Goal: Transaction & Acquisition: Book appointment/travel/reservation

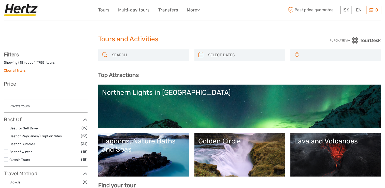
select select
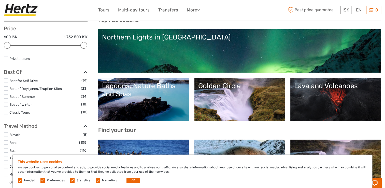
scroll to position [76, 0]
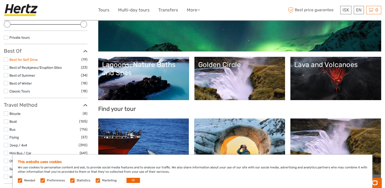
click at [15, 60] on link "Best for Self Drive" at bounding box center [23, 60] width 29 height 4
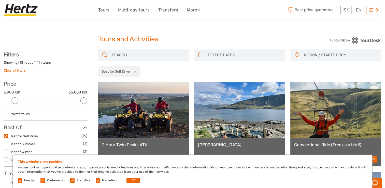
click at [136, 57] on input "search" at bounding box center [148, 55] width 77 height 9
click at [136, 70] on button "x" at bounding box center [134, 71] width 7 height 5
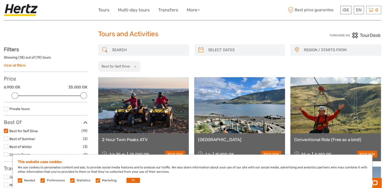
scroll to position [3, 0]
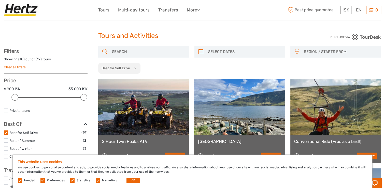
click at [137, 50] on input "search" at bounding box center [148, 51] width 77 height 9
click at [135, 67] on button "x" at bounding box center [134, 67] width 7 height 5
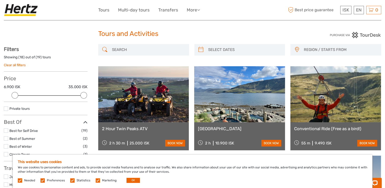
scroll to position [0, 0]
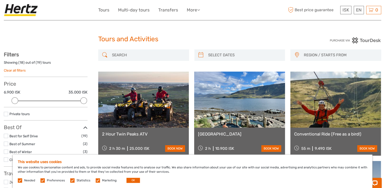
click at [130, 57] on input "search" at bounding box center [148, 55] width 77 height 9
paste input "Solheimajokull"
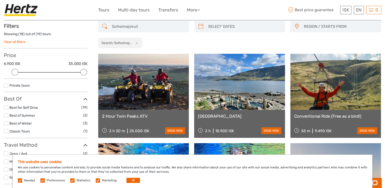
scroll to position [29, 0]
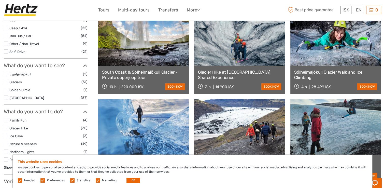
scroll to position [181, 0]
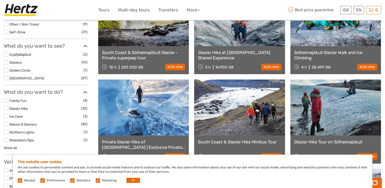
type input "Solheimajokull"
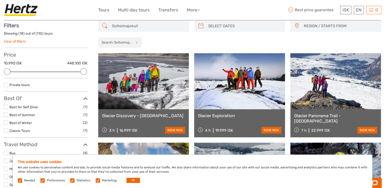
scroll to position [29, 0]
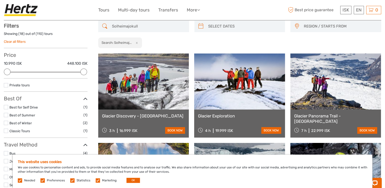
drag, startPoint x: 359, startPoint y: 122, endPoint x: 289, endPoint y: 122, distance: 69.7
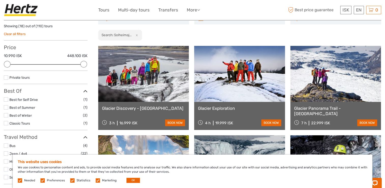
scroll to position [51, 0]
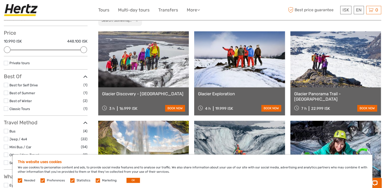
click at [148, 68] on link at bounding box center [143, 59] width 91 height 56
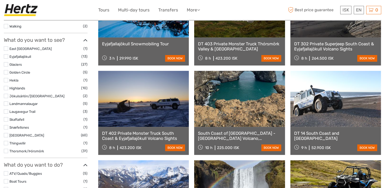
scroll to position [178, 0]
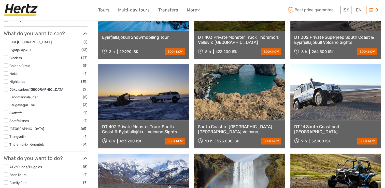
select select
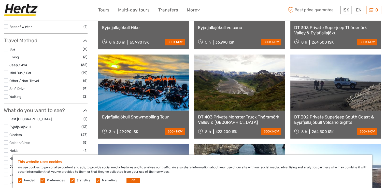
scroll to position [84, 0]
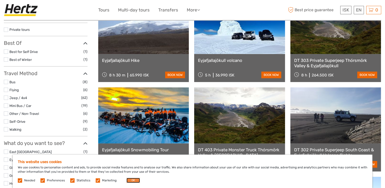
click at [134, 181] on button "OK" at bounding box center [132, 180] width 13 height 5
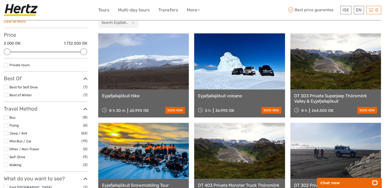
scroll to position [33, 0]
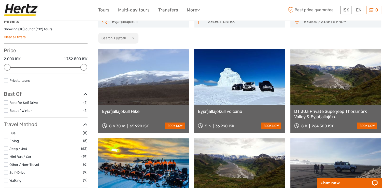
click at [146, 86] on link at bounding box center [143, 77] width 91 height 56
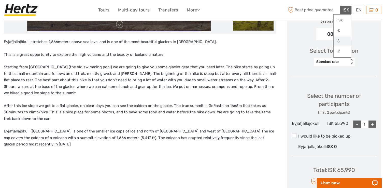
click at [341, 41] on link "$" at bounding box center [342, 40] width 17 height 9
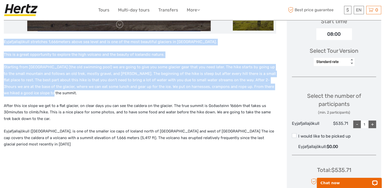
drag, startPoint x: 4, startPoint y: 41, endPoint x: 44, endPoint y: 92, distance: 64.6
click at [44, 92] on div "Eyjafjallajökull stretches 1,666meters above sea level and is one of the most b…" at bounding box center [140, 127] width 272 height 177
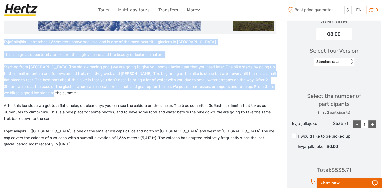
drag, startPoint x: 44, startPoint y: 92, endPoint x: 52, endPoint y: 66, distance: 27.3
click at [52, 66] on p "Starting from [GEOGRAPHIC_DATA] (the old swimming pool) we are going to give yo…" at bounding box center [140, 80] width 272 height 33
click at [179, 56] on p "This is a great opportunity to explore the high volcano and the beauty of Icela…" at bounding box center [140, 54] width 272 height 7
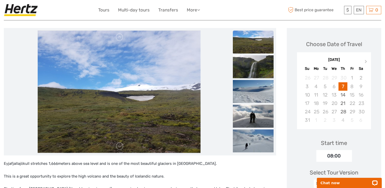
scroll to position [51, 0]
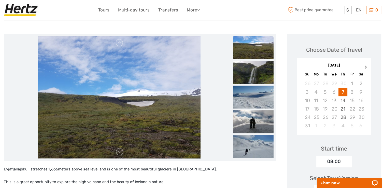
click at [366, 67] on span "Next Month" at bounding box center [366, 67] width 0 height 7
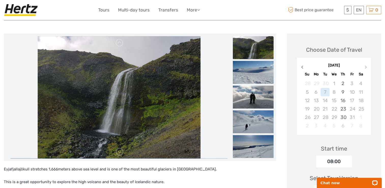
click at [302, 67] on span "Previous Month" at bounding box center [302, 67] width 0 height 7
click at [301, 67] on div "May 2026" at bounding box center [334, 65] width 74 height 5
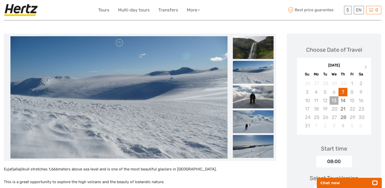
click at [334, 100] on div "13" at bounding box center [334, 100] width 9 height 8
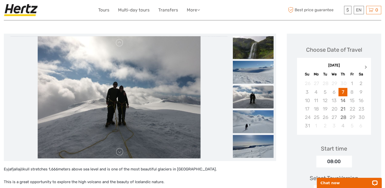
click at [366, 68] on span "Next Month" at bounding box center [366, 67] width 0 height 7
click at [366, 67] on span "Next Month" at bounding box center [366, 67] width 0 height 7
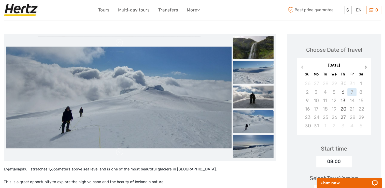
click at [366, 67] on span "Next Month" at bounding box center [366, 67] width 0 height 7
click at [303, 68] on button "Previous Month" at bounding box center [302, 68] width 8 height 8
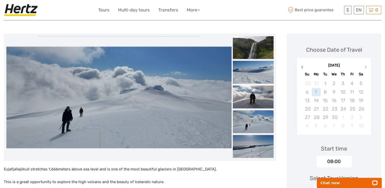
click at [303, 68] on button "Previous Month" at bounding box center [302, 68] width 8 height 8
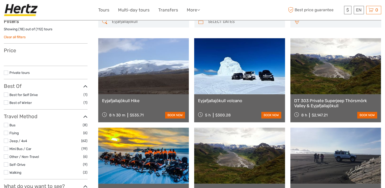
click at [242, 66] on link at bounding box center [239, 66] width 91 height 56
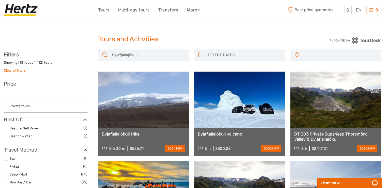
drag, startPoint x: 142, startPoint y: 54, endPoint x: 101, endPoint y: 55, distance: 40.7
click at [101, 55] on div "Eyjafjallajökull" at bounding box center [143, 54] width 91 height 11
paste input "Solheimajokull"
type input "Solheimajokull"
click at [251, 36] on h1 "Tours and Activities" at bounding box center [192, 39] width 189 height 8
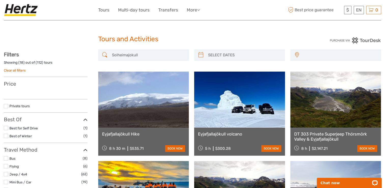
click at [150, 55] on input "Solheimajokull" at bounding box center [148, 55] width 77 height 9
click at [235, 53] on input "search" at bounding box center [244, 55] width 77 height 9
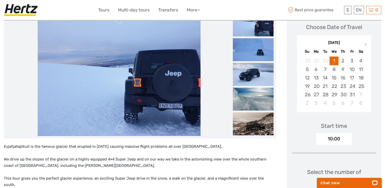
scroll to position [76, 0]
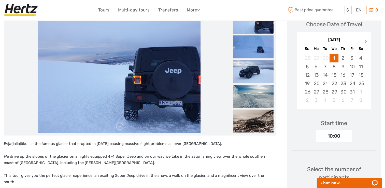
click at [368, 42] on button "Next Month" at bounding box center [366, 43] width 8 height 8
click at [335, 75] on div "12" at bounding box center [334, 75] width 9 height 8
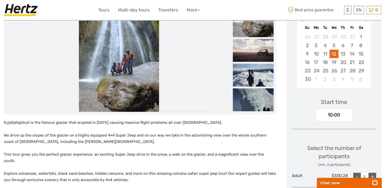
scroll to position [85, 0]
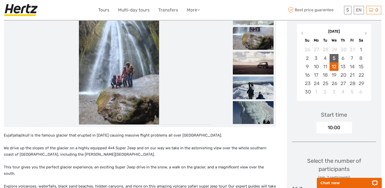
click at [335, 59] on div "5" at bounding box center [334, 58] width 9 height 8
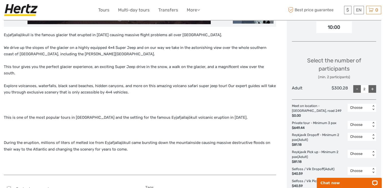
scroll to position [187, 0]
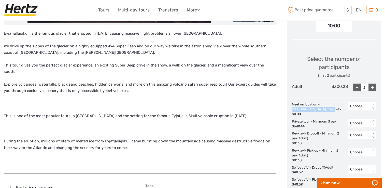
drag, startPoint x: 321, startPoint y: 104, endPoint x: 319, endPoint y: 108, distance: 4.6
click at [319, 108] on div "Meet on location - [GEOGRAPHIC_DATA], road 249 $0.00" at bounding box center [320, 109] width 56 height 15
copy div "[GEOGRAPHIC_DATA], road 249"
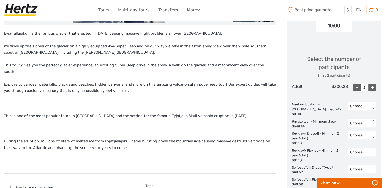
click at [216, 100] on p at bounding box center [140, 103] width 272 height 7
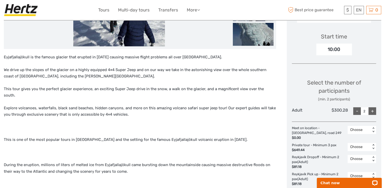
scroll to position [161, 0]
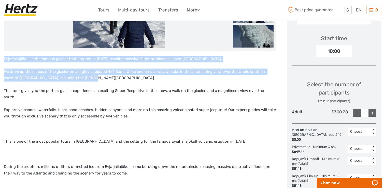
drag, startPoint x: 4, startPoint y: 57, endPoint x: 92, endPoint y: 79, distance: 90.9
click at [92, 79] on div "Eyjafjallajökull is the famous glacier that erupted in 2010 causing massive fli…" at bounding box center [140, 125] width 272 height 138
copy div "Eyjafjallajökull is the famous glacier that erupted in 2010 causing massive fli…"
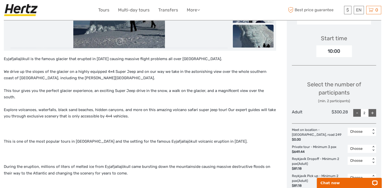
click at [89, 110] on p "Explore volcanoes, waterfalls, black sand beaches, hidden canyons, and more on …" at bounding box center [140, 113] width 272 height 13
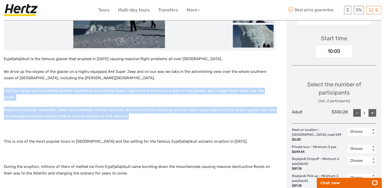
drag, startPoint x: 4, startPoint y: 91, endPoint x: 140, endPoint y: 110, distance: 137.3
click at [140, 110] on div "Eyjafjallajökull is the famous glacier that erupted in 2010 causing massive fli…" at bounding box center [140, 125] width 272 height 138
copy div "This tour gives you the perfect glacier experience, an exciting Super Jeep driv…"
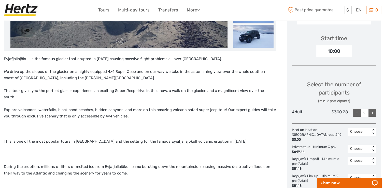
click at [155, 126] on p at bounding box center [140, 129] width 272 height 7
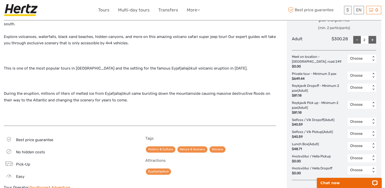
scroll to position [237, 0]
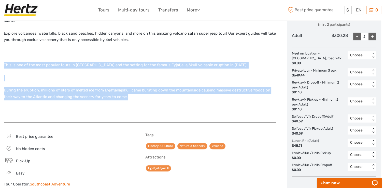
drag, startPoint x: 4, startPoint y: 57, endPoint x: 120, endPoint y: 90, distance: 121.2
click at [120, 90] on div "Eyjafjallajökull is the famous glacier that erupted in 2010 causing massive fli…" at bounding box center [140, 48] width 272 height 138
copy div "This is one of the most popular tours in Iceland and the setting for the famous…"
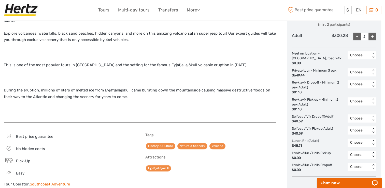
click at [114, 108] on div "Eyjafjallajökull is the famous glacier that erupted in 2010 causing massive fli…" at bounding box center [140, 48] width 272 height 138
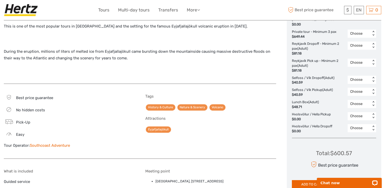
scroll to position [314, 0]
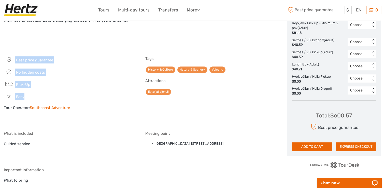
drag, startPoint x: 15, startPoint y: 47, endPoint x: 44, endPoint y: 85, distance: 47.7
click at [44, 85] on div "Best price guarantee No hidden costs Pick-Up Easy Tour Operator: Southcoast Adv…" at bounding box center [140, 86] width 272 height 70
copy div "Best price guarantee No hidden costs Pick-Up Easy"
click at [100, 68] on div "No hidden costs" at bounding box center [69, 71] width 131 height 7
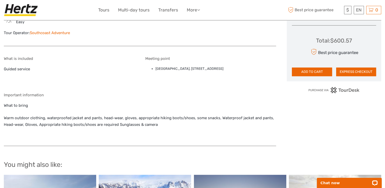
scroll to position [390, 0]
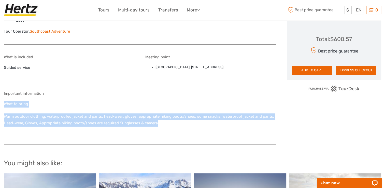
drag, startPoint x: 5, startPoint y: 95, endPoint x: 160, endPoint y: 117, distance: 157.3
click at [160, 117] on div "Important information What to bring Warm outdoor clothing, waterproofed jacket …" at bounding box center [140, 115] width 272 height 48
copy div "What to bring Warm outdoor clothing, waterproofed jacket and pants, head-wear, …"
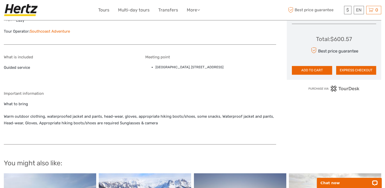
click at [154, 91] on h5 "Important information" at bounding box center [140, 93] width 272 height 5
drag, startPoint x: 156, startPoint y: 61, endPoint x: 247, endPoint y: 62, distance: 91.4
click at [247, 64] on li "Brú Base Camp, Brú Base Camp, road 249, Hvosvöllur, 861" at bounding box center [216, 67] width 121 height 6
copy li "Brú Base Camp, Brú Base Camp, road 249, Hvosvöllur, 861"
click at [246, 79] on div "What is included Guided service Meeting point Brú Base Camp, Brú Base Camp, roa…" at bounding box center [140, 97] width 272 height 95
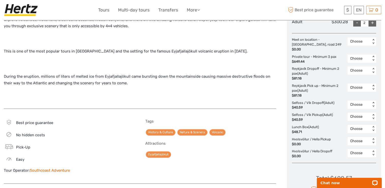
scroll to position [339, 0]
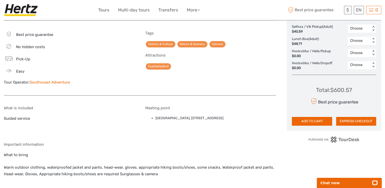
drag, startPoint x: 156, startPoint y: 111, endPoint x: 258, endPoint y: 114, distance: 102.1
click at [258, 115] on li "Brú Base Camp, Brú Base Camp, road 249, Hvosvöllur, 861" at bounding box center [216, 118] width 121 height 6
copy li "Brú Base Camp, Brú Base Camp, road 249, Hvosvöllur, 861"
click at [148, 115] on ul "Brú Base Camp, Brú Base Camp, road 249, Hvosvöllur, 861" at bounding box center [210, 118] width 131 height 6
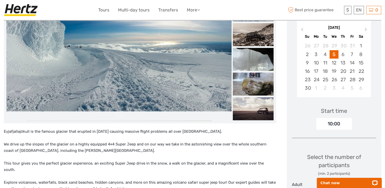
scroll to position [85, 0]
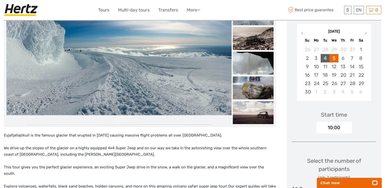
click at [327, 58] on div "4" at bounding box center [325, 58] width 9 height 8
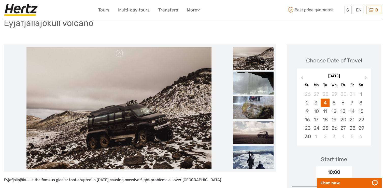
scroll to position [8, 0]
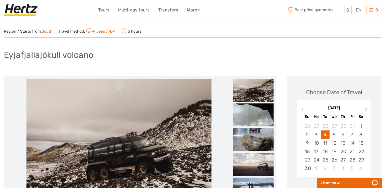
click at [251, 86] on img at bounding box center [253, 90] width 41 height 23
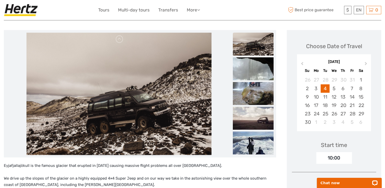
scroll to position [59, 0]
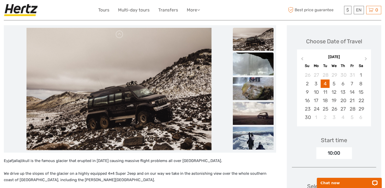
click at [252, 57] on img at bounding box center [253, 63] width 41 height 23
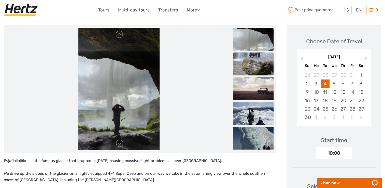
click at [254, 67] on img at bounding box center [253, 63] width 41 height 23
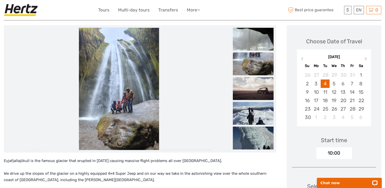
click at [255, 83] on img at bounding box center [253, 88] width 41 height 23
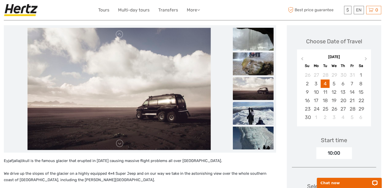
click at [255, 105] on img at bounding box center [253, 113] width 41 height 23
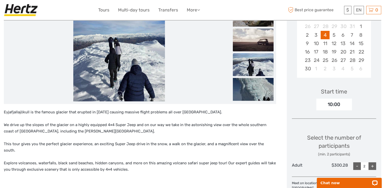
scroll to position [110, 0]
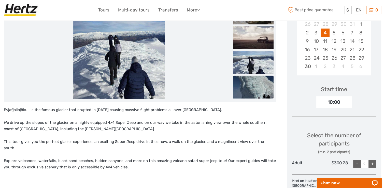
click at [255, 88] on img at bounding box center [253, 87] width 41 height 23
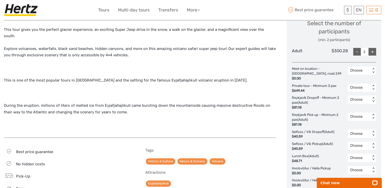
scroll to position [237, 0]
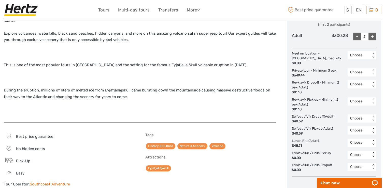
click at [365, 53] on div "Choose" at bounding box center [359, 55] width 18 height 5
click at [356, 84] on div "2" at bounding box center [361, 85] width 23 height 9
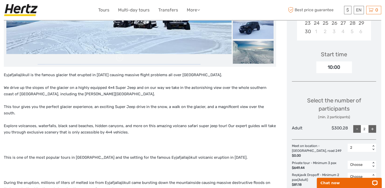
scroll to position [136, 0]
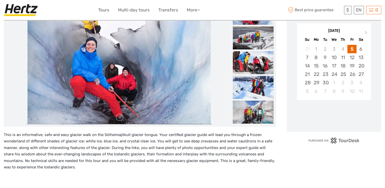
scroll to position [76, 0]
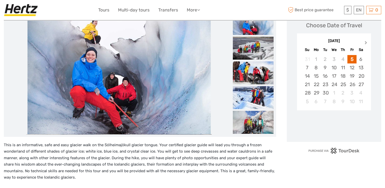
click at [366, 45] on button "Next Month" at bounding box center [366, 44] width 8 height 8
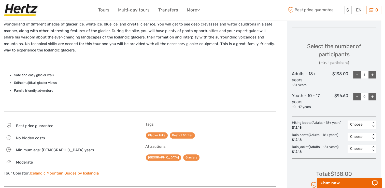
scroll to position [204, 0]
click at [371, 74] on div "+" at bounding box center [373, 74] width 8 height 8
type input "2"
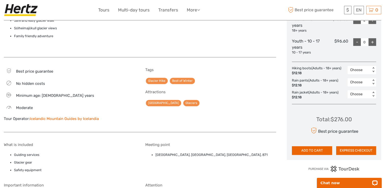
scroll to position [280, 0]
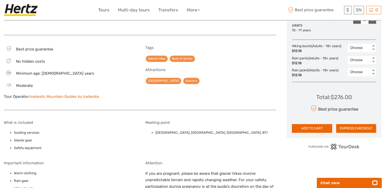
drag, startPoint x: 156, startPoint y: 132, endPoint x: 260, endPoint y: 131, distance: 104.3
click at [260, 131] on li "[GEOGRAPHIC_DATA], [GEOGRAPHIC_DATA], [GEOGRAPHIC_DATA], 871" at bounding box center [216, 133] width 121 height 6
copy li "[GEOGRAPHIC_DATA], [GEOGRAPHIC_DATA], [GEOGRAPHIC_DATA], 871"
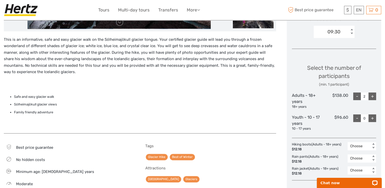
scroll to position [178, 0]
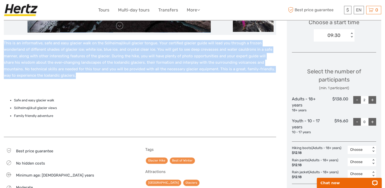
drag, startPoint x: 4, startPoint y: 42, endPoint x: 68, endPoint y: 77, distance: 73.3
click at [68, 77] on p "This is an informative, safe and easy glacier walk on the Sólheimajökull glacie…" at bounding box center [140, 59] width 272 height 39
copy p "This is an informative, safe and easy glacier walk on the Sólheimajökull glacie…"
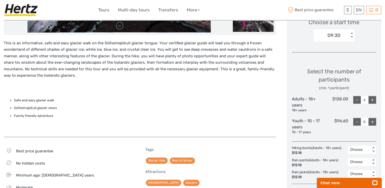
click at [76, 116] on li "Family friendly adventure" at bounding box center [145, 116] width 262 height 6
drag, startPoint x: 13, startPoint y: 99, endPoint x: 60, endPoint y: 114, distance: 49.0
click at [60, 114] on ul "Safe and easy glacier walk Sólheimajökull glacier views Family friendly adventu…" at bounding box center [140, 107] width 272 height 21
copy ul "Safe and easy glacier walk Sólheimajökull glacier views Family friendly adventu…"
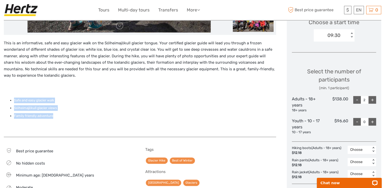
click at [100, 112] on ul "Safe and easy glacier walk Sólheimajökull glacier views Family friendly adventu…" at bounding box center [140, 107] width 272 height 21
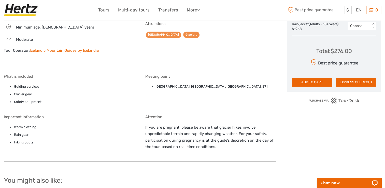
scroll to position [331, 0]
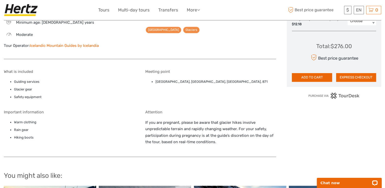
drag, startPoint x: 288, startPoint y: 143, endPoint x: 273, endPoint y: 94, distance: 51.4
click at [273, 94] on div "Meeting point Sólheimajökull Sales House, Sólheimajökulsvegur, Hvolsvöllur, 871" at bounding box center [210, 85] width 131 height 33
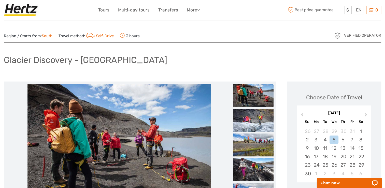
scroll to position [0, 0]
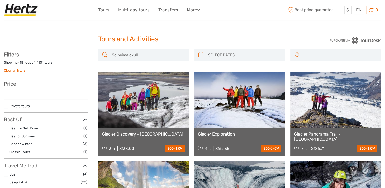
click at [145, 55] on input "Solheimajokull" at bounding box center [148, 55] width 77 height 9
drag, startPoint x: 144, startPoint y: 54, endPoint x: 113, endPoint y: 53, distance: 30.8
click at [113, 53] on input "Solheimajokull" at bounding box center [148, 55] width 77 height 9
paste input "Myrdalsjokull"
type input "Myrdalsjokull"
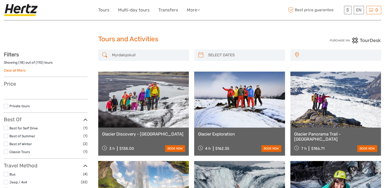
select select
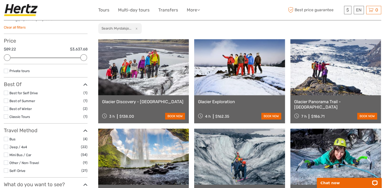
scroll to position [25, 0]
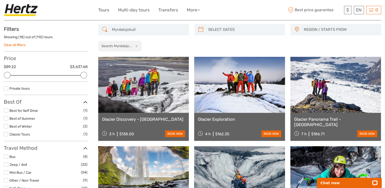
click at [149, 30] on input "Myrdalsjokull" at bounding box center [148, 29] width 77 height 9
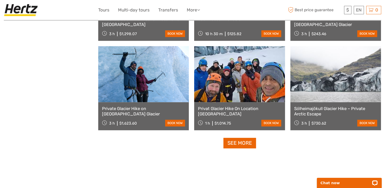
scroll to position [484, 0]
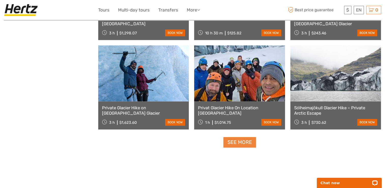
click at [236, 140] on link "See more" at bounding box center [239, 142] width 33 height 10
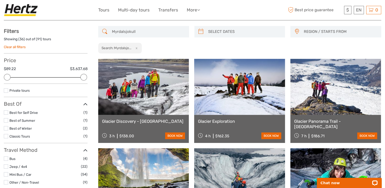
scroll to position [25, 0]
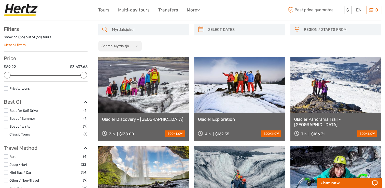
click at [165, 94] on link at bounding box center [143, 85] width 91 height 56
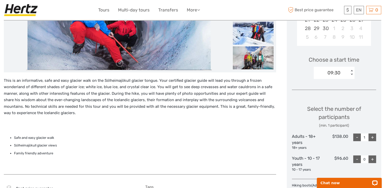
scroll to position [139, 0]
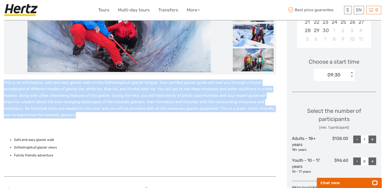
drag, startPoint x: 5, startPoint y: 81, endPoint x: 75, endPoint y: 112, distance: 76.8
click at [75, 112] on p "This is an informative, safe and easy glacier walk on the Sólheimajökull glacie…" at bounding box center [140, 98] width 272 height 39
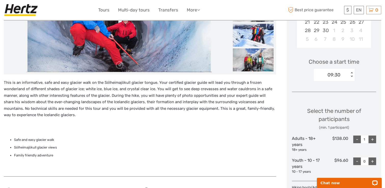
drag, startPoint x: 75, startPoint y: 112, endPoint x: 85, endPoint y: 119, distance: 12.7
click at [85, 119] on div "This is an informative, safe and easy glacier walk on the Sólheimajökull glacie…" at bounding box center [140, 125] width 272 height 92
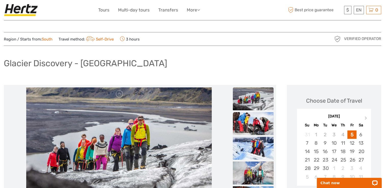
scroll to position [0, 0]
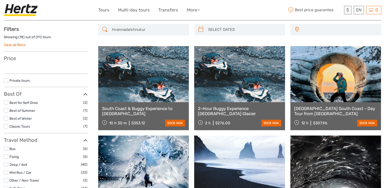
type input "Hvannadalshnukur"
select select
